Goal: Task Accomplishment & Management: Manage account settings

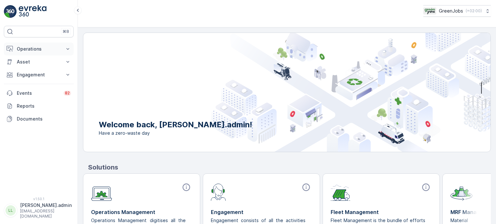
click at [34, 46] on p "Operations" at bounding box center [39, 49] width 44 height 6
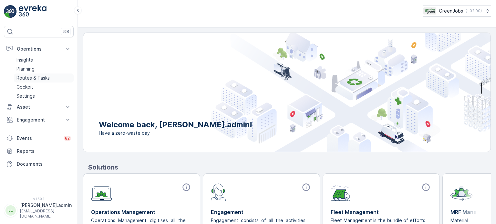
click at [30, 77] on p "Routes & Tasks" at bounding box center [32, 78] width 33 height 6
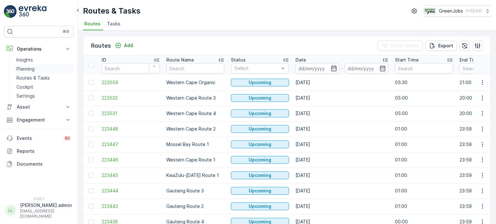
click at [26, 67] on p "Planning" at bounding box center [25, 69] width 18 height 6
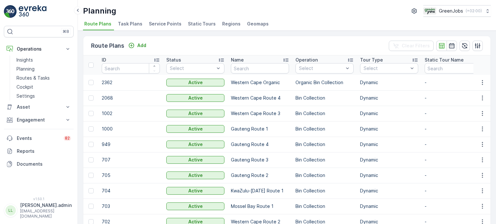
click at [153, 25] on span "Service Points" at bounding box center [165, 24] width 33 height 6
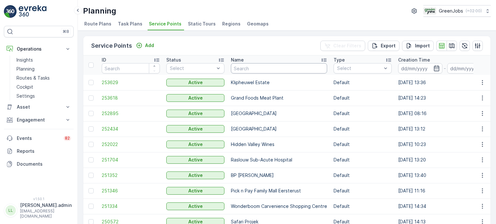
click at [260, 71] on input "text" at bounding box center [279, 68] width 96 height 10
type input "hazeldean"
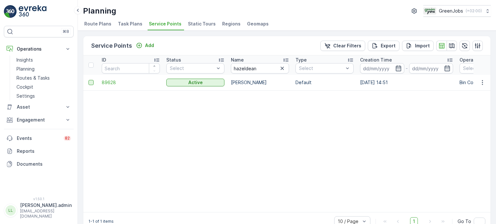
click at [91, 83] on div at bounding box center [90, 82] width 5 height 5
click at [88, 80] on input "checkbox" at bounding box center [88, 80] width 0 height 0
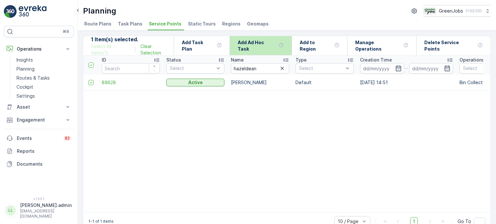
click at [253, 46] on p "Add Ad Hoc Task" at bounding box center [257, 45] width 38 height 13
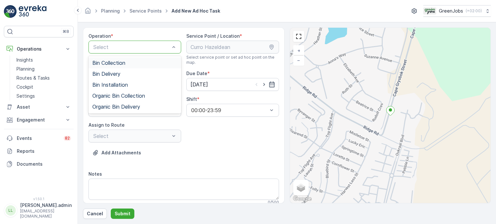
drag, startPoint x: 101, startPoint y: 63, endPoint x: 116, endPoint y: 66, distance: 15.4
click at [101, 63] on span "Bin Collection" at bounding box center [108, 63] width 33 height 6
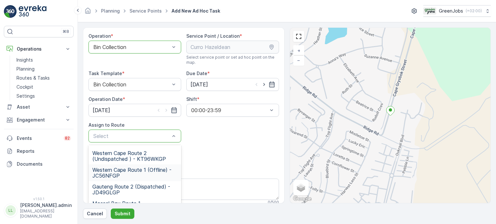
scroll to position [65, 0]
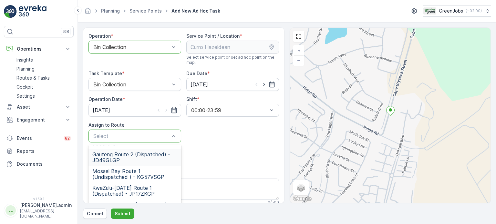
click at [110, 158] on span "Gauteng Route 2 (Dispatched) - JD49GLGP" at bounding box center [134, 158] width 85 height 12
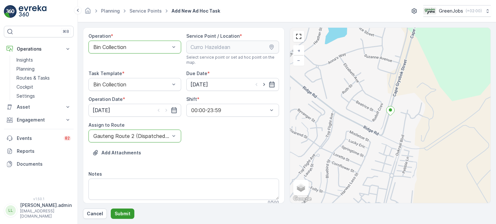
click at [123, 214] on p "Submit" at bounding box center [123, 214] width 16 height 6
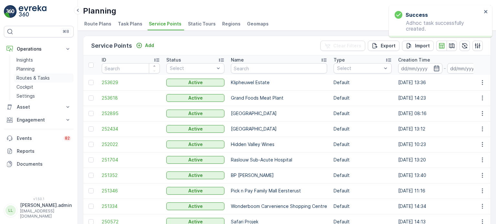
click at [33, 80] on p "Routes & Tasks" at bounding box center [32, 78] width 33 height 6
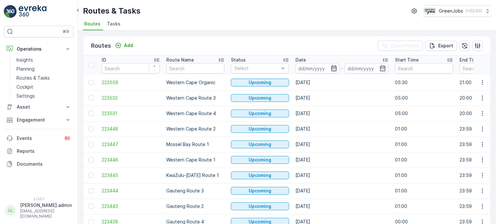
click at [334, 67] on icon "button" at bounding box center [333, 69] width 5 height 6
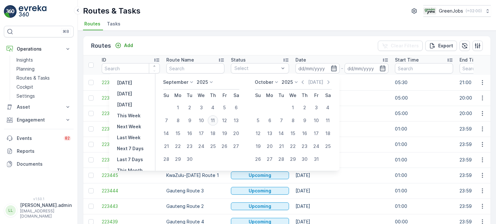
click at [212, 120] on div "11" at bounding box center [213, 121] width 10 height 10
type input "[DATE]"
click at [212, 120] on div "11" at bounding box center [213, 121] width 10 height 10
type input "[DATE]"
click at [212, 120] on div "11" at bounding box center [213, 121] width 10 height 10
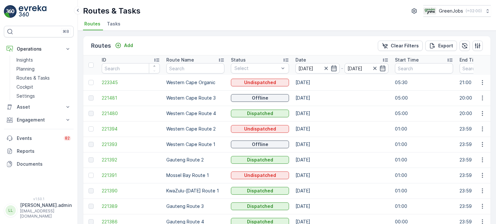
scroll to position [32, 0]
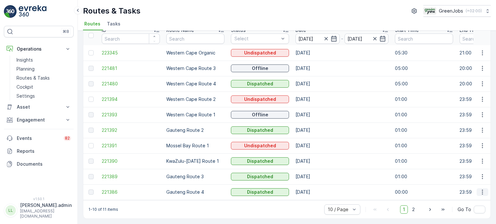
click at [482, 190] on icon "button" at bounding box center [482, 192] width 1 height 5
click at [471, 198] on span "See More Details" at bounding box center [467, 199] width 37 height 6
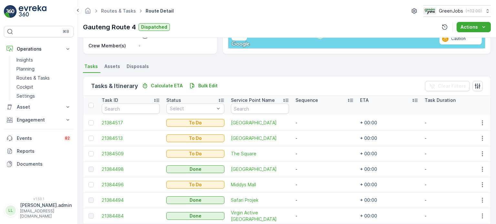
scroll to position [129, 0]
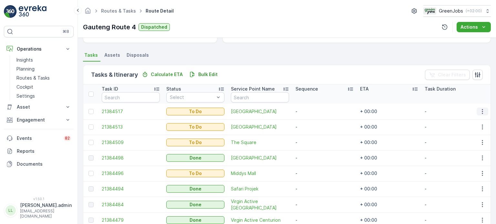
click at [483, 109] on icon "button" at bounding box center [482, 112] width 6 height 6
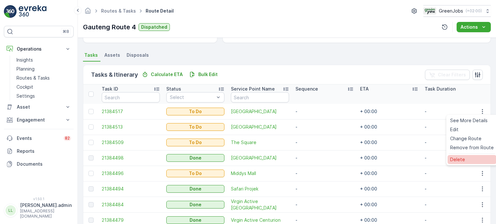
click at [456, 160] on span "Delete" at bounding box center [457, 160] width 15 height 6
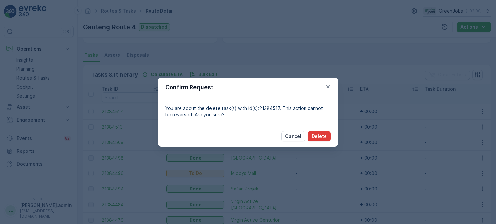
click at [316, 135] on p "Delete" at bounding box center [319, 136] width 15 height 6
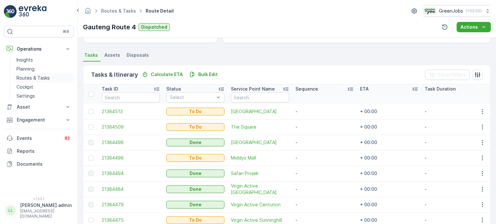
click at [34, 76] on p "Routes & Tasks" at bounding box center [32, 78] width 33 height 6
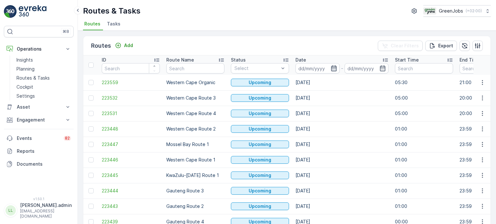
click at [331, 67] on icon "button" at bounding box center [333, 69] width 5 height 6
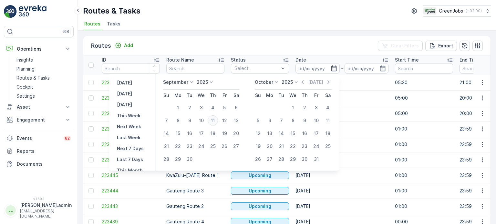
click at [212, 120] on div "11" at bounding box center [213, 121] width 10 height 10
type input "[DATE]"
click at [212, 120] on div "11" at bounding box center [213, 121] width 10 height 10
type input "[DATE]"
click at [213, 121] on div "11" at bounding box center [213, 121] width 10 height 10
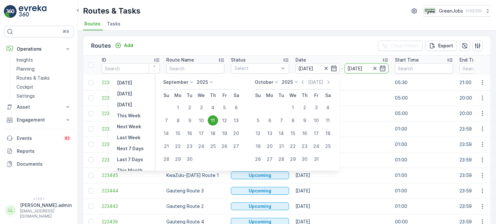
click at [213, 121] on td "Western Cape Route 2" at bounding box center [195, 129] width 65 height 16
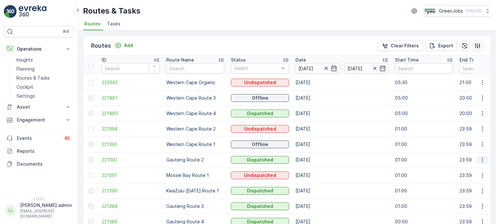
click at [479, 161] on icon "button" at bounding box center [482, 160] width 6 height 6
click at [470, 169] on span "See More Details" at bounding box center [467, 169] width 37 height 6
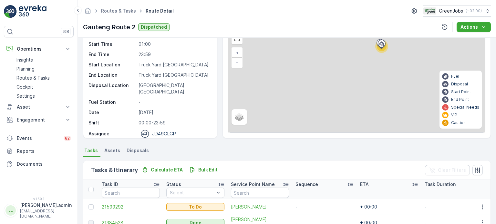
scroll to position [65, 0]
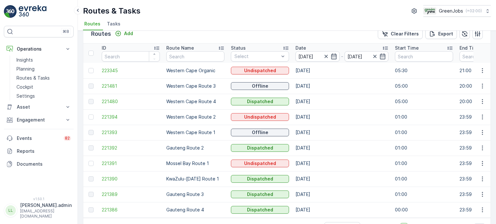
scroll to position [32, 0]
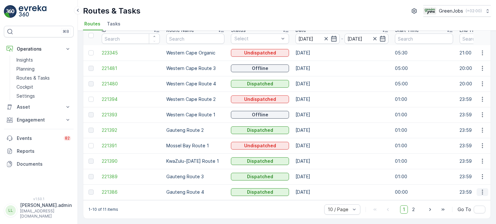
click at [481, 189] on icon "button" at bounding box center [482, 192] width 6 height 6
click at [463, 198] on span "See More Details" at bounding box center [467, 199] width 37 height 6
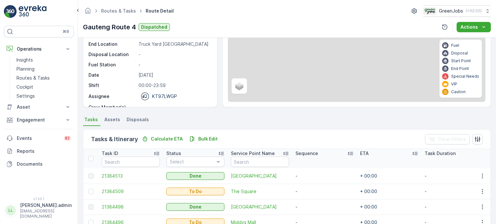
scroll to position [192, 0]
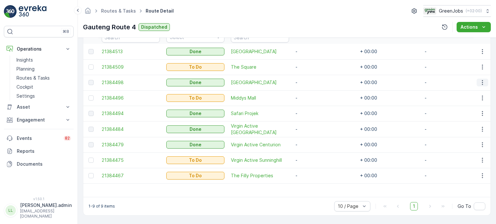
click at [479, 81] on icon "button" at bounding box center [482, 82] width 6 height 6
click at [476, 89] on span "See More Details" at bounding box center [474, 89] width 37 height 6
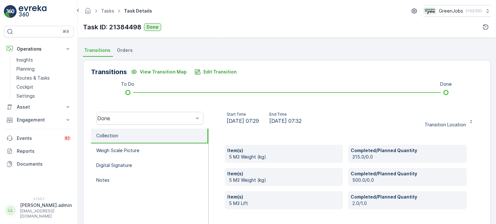
scroll to position [161, 0]
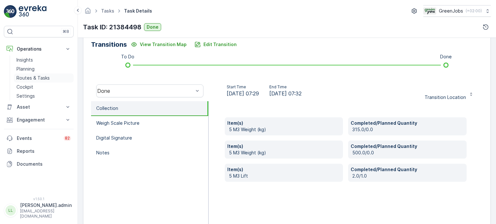
click at [39, 77] on p "Routes & Tasks" at bounding box center [32, 78] width 33 height 6
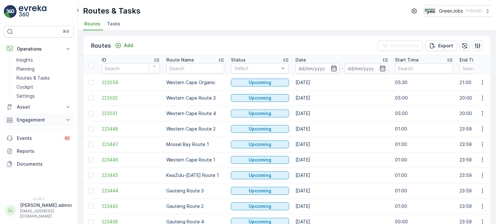
click at [34, 119] on p "Engagement" at bounding box center [39, 120] width 44 height 6
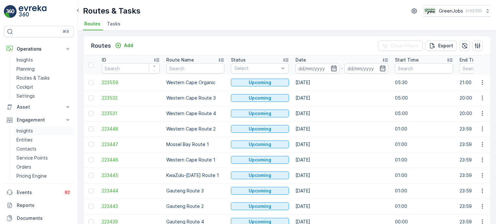
click at [25, 130] on p "Insights" at bounding box center [24, 131] width 16 height 6
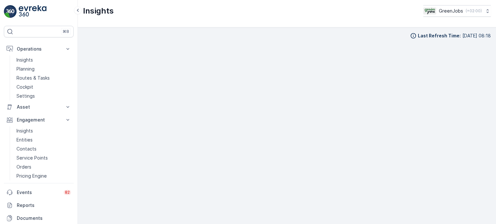
scroll to position [5, 0]
click at [36, 180] on link "Pricing Engine" at bounding box center [44, 176] width 60 height 9
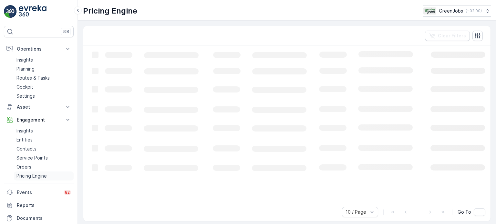
click at [38, 177] on p "Pricing Engine" at bounding box center [31, 176] width 30 height 6
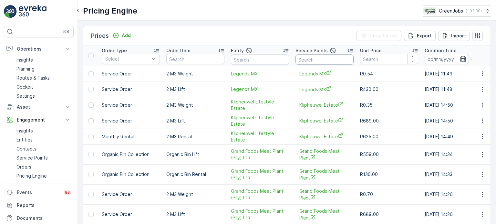
click at [316, 58] on input "text" at bounding box center [324, 60] width 58 height 10
type input "grand"
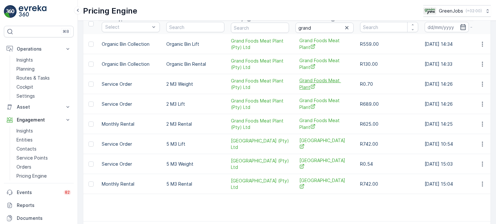
scroll to position [32, 0]
click at [325, 26] on input "grand" at bounding box center [324, 27] width 58 height 10
type input "grand foods"
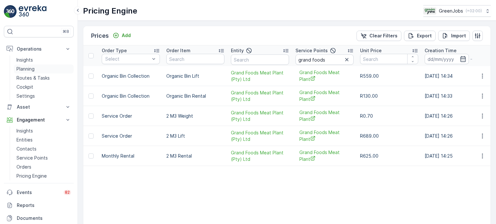
click at [26, 67] on p "Planning" at bounding box center [25, 69] width 18 height 6
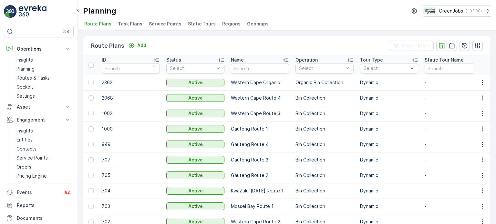
click at [163, 23] on span "Service Points" at bounding box center [165, 24] width 33 height 6
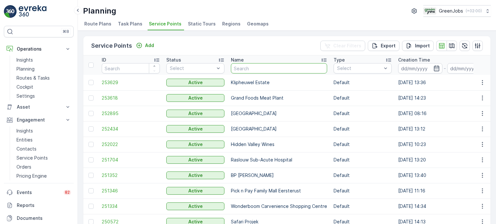
click at [265, 67] on input "text" at bounding box center [279, 68] width 96 height 10
type input "grand"
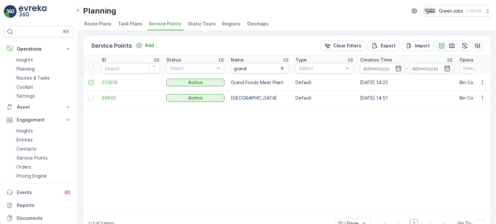
click at [89, 82] on div at bounding box center [90, 82] width 5 height 5
click at [88, 80] on input "checkbox" at bounding box center [88, 80] width 0 height 0
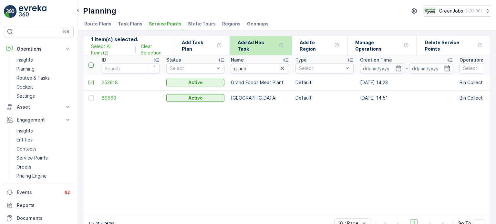
click at [269, 49] on div "Add Ad Hoc Task" at bounding box center [261, 45] width 46 height 19
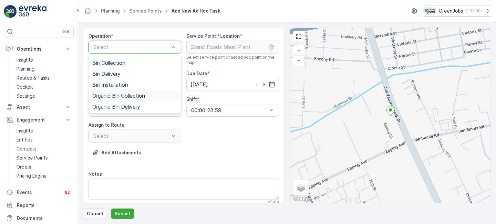
click at [134, 95] on span "Organic Bin Collection" at bounding box center [118, 96] width 53 height 6
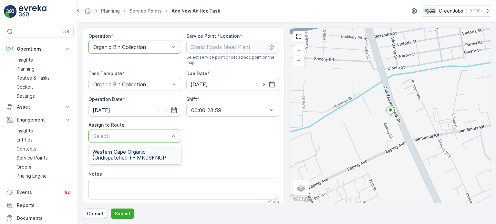
click at [158, 153] on span "Western Cape Organic (Undispatched ) - MK06FNGP" at bounding box center [134, 155] width 85 height 12
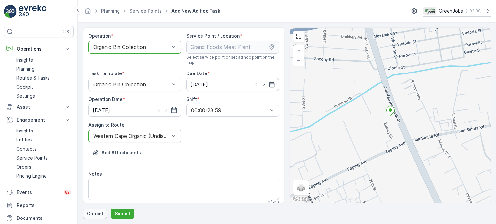
click at [100, 214] on p "Cancel" at bounding box center [95, 214] width 16 height 6
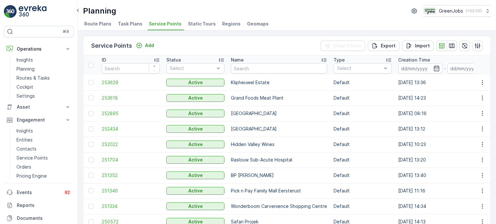
click at [106, 26] on span "Route Plans" at bounding box center [97, 24] width 27 height 6
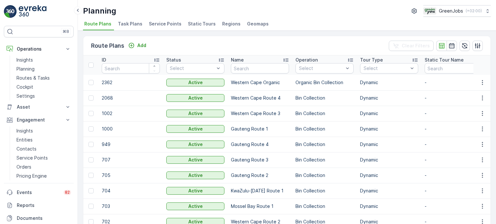
click at [123, 25] on span "Task Plans" at bounding box center [130, 24] width 25 height 6
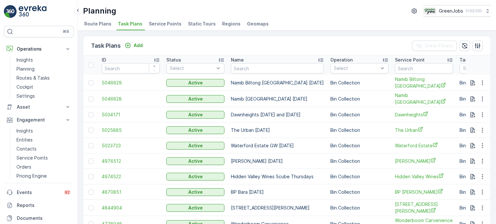
click at [98, 22] on span "Route Plans" at bounding box center [97, 24] width 27 height 6
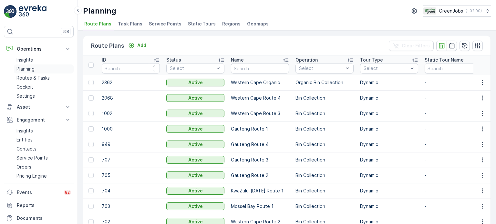
click at [27, 69] on p "Planning" at bounding box center [25, 69] width 18 height 6
click at [172, 23] on span "Service Points" at bounding box center [165, 24] width 33 height 6
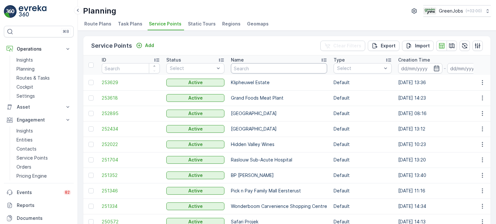
click at [247, 67] on input "text" at bounding box center [279, 68] width 96 height 10
type input "grand"
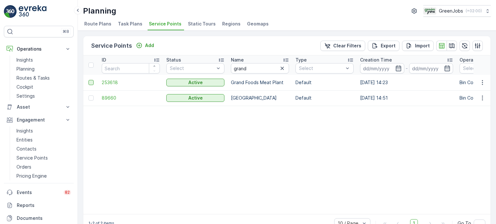
click at [91, 83] on div at bounding box center [90, 82] width 5 height 5
click at [88, 80] on input "checkbox" at bounding box center [88, 80] width 0 height 0
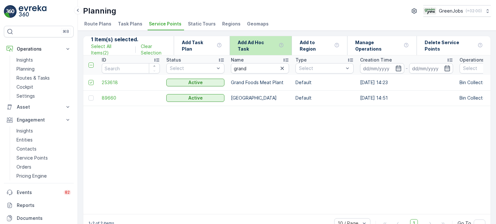
click at [269, 47] on p "Add Ad Hoc Task" at bounding box center [257, 45] width 38 height 13
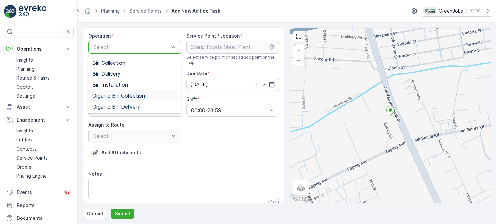
click at [119, 97] on span "Organic Bin Collection" at bounding box center [118, 96] width 53 height 6
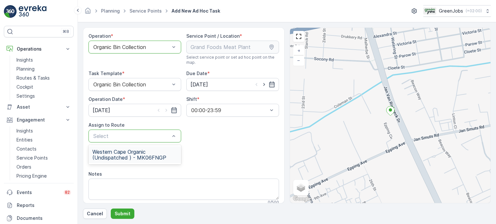
click at [119, 156] on span "Western Cape Organic (Undispatched ) - MK06FNGP" at bounding box center [134, 155] width 85 height 12
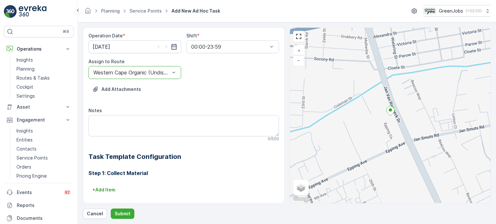
scroll to position [65, 0]
click at [149, 71] on div at bounding box center [132, 72] width 78 height 6
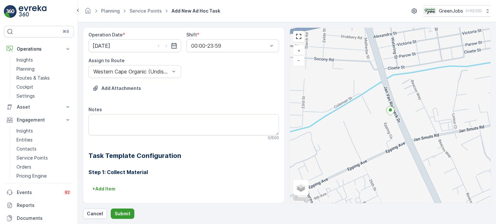
click at [119, 213] on p "Submit" at bounding box center [123, 214] width 16 height 6
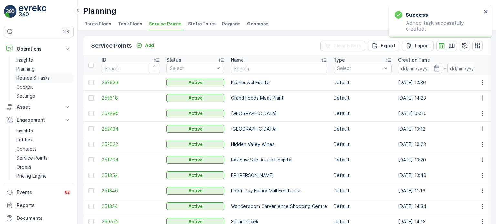
drag, startPoint x: 26, startPoint y: 78, endPoint x: 33, endPoint y: 76, distance: 6.8
click at [27, 78] on p "Routes & Tasks" at bounding box center [32, 78] width 33 height 6
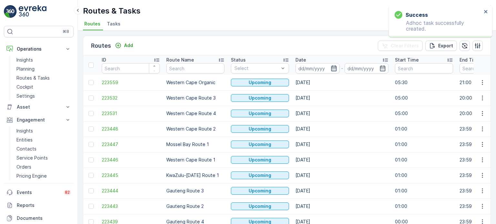
click at [332, 68] on icon "button" at bounding box center [334, 68] width 6 height 6
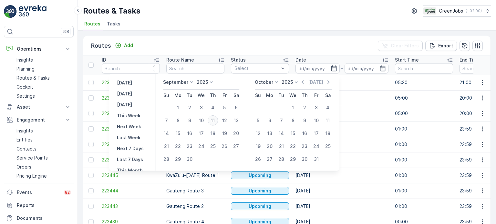
click at [214, 119] on div "11" at bounding box center [213, 121] width 10 height 10
type input "[DATE]"
click at [214, 119] on div "11" at bounding box center [213, 121] width 10 height 10
type input "[DATE]"
click at [214, 119] on div "11" at bounding box center [213, 121] width 10 height 10
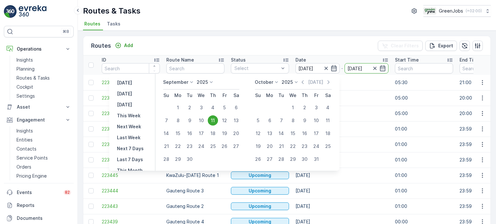
click at [214, 119] on td "Western Cape Route 4" at bounding box center [195, 114] width 65 height 16
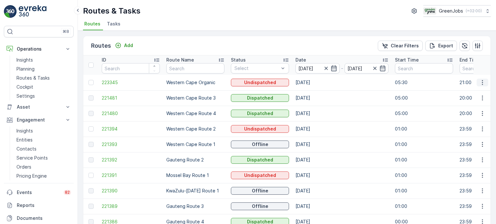
click at [482, 80] on icon "button" at bounding box center [482, 82] width 6 height 6
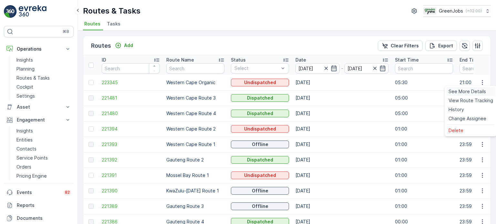
click at [461, 92] on span "See More Details" at bounding box center [467, 91] width 37 height 6
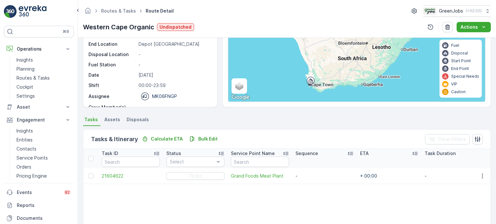
scroll to position [32, 0]
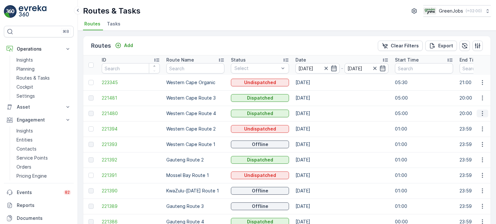
click at [481, 112] on icon "button" at bounding box center [482, 113] width 6 height 6
click at [468, 121] on span "See More Details" at bounding box center [467, 123] width 37 height 6
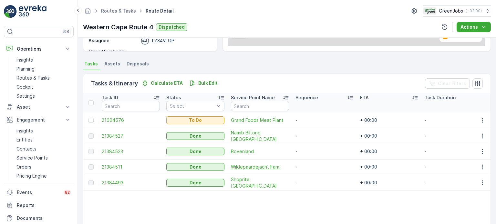
scroll to position [129, 0]
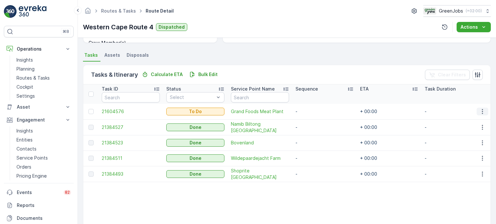
click at [481, 114] on icon "button" at bounding box center [482, 112] width 6 height 6
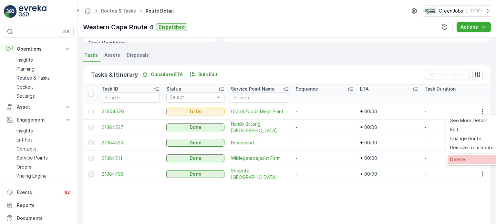
click at [458, 159] on span "Delete" at bounding box center [457, 160] width 15 height 6
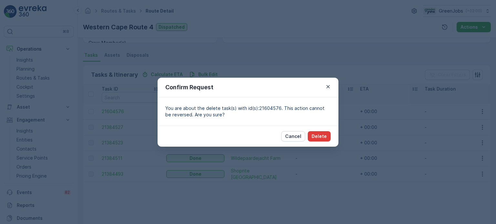
click at [321, 136] on p "Delete" at bounding box center [319, 136] width 15 height 6
